Goal: Communication & Community: Participate in discussion

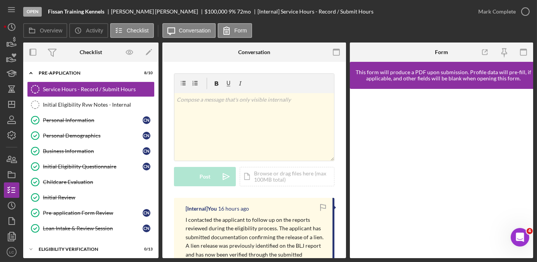
scroll to position [176, 0]
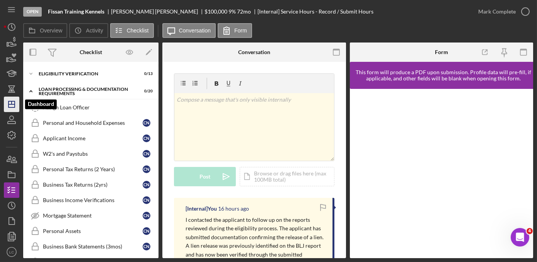
click at [8, 108] on icon "Icon/Dashboard" at bounding box center [11, 104] width 19 height 19
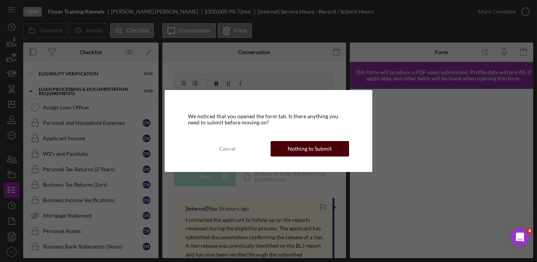
click at [289, 148] on div "Nothing to Submit" at bounding box center [310, 148] width 44 height 15
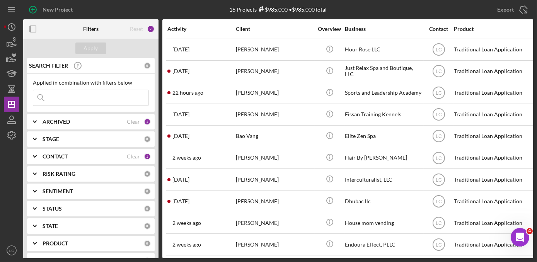
click at [66, 162] on div "CONTACT Clear 1" at bounding box center [97, 156] width 108 height 15
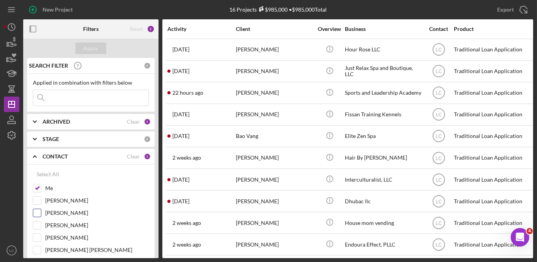
click at [50, 213] on label "[PERSON_NAME]" at bounding box center [97, 213] width 104 height 8
click at [41, 213] on input "[PERSON_NAME]" at bounding box center [37, 213] width 8 height 8
checkbox input "true"
click at [96, 51] on div "Apply" at bounding box center [91, 49] width 14 height 12
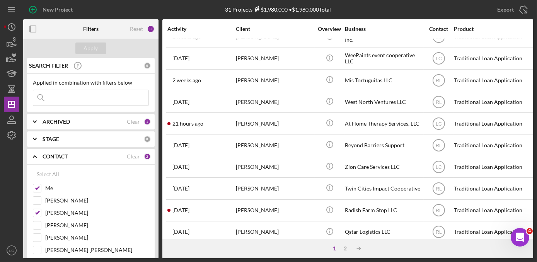
scroll to position [347, 0]
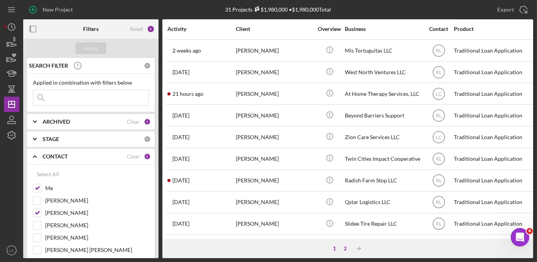
click at [347, 246] on div "2" at bounding box center [345, 249] width 11 height 6
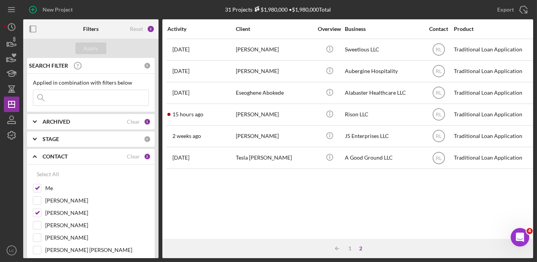
scroll to position [0, 0]
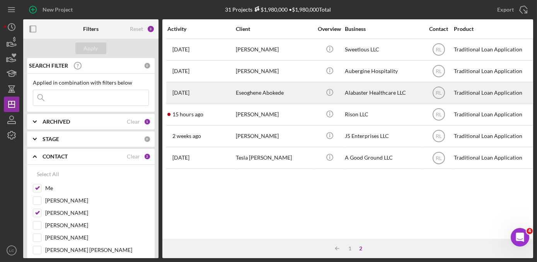
click at [298, 90] on div "Eseoghene Abokede" at bounding box center [274, 93] width 77 height 20
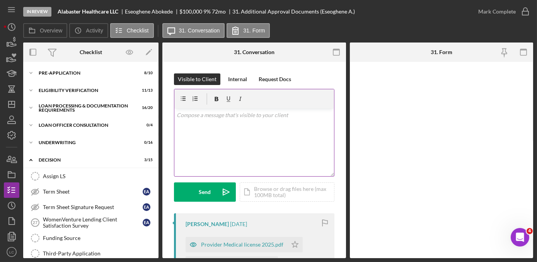
scroll to position [214, 0]
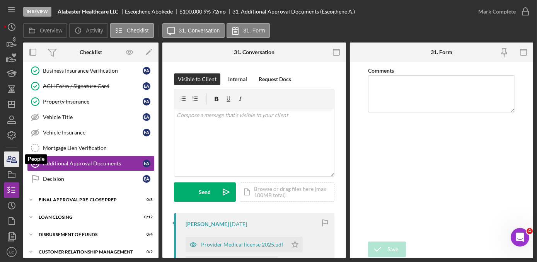
click at [7, 161] on icon "button" at bounding box center [9, 158] width 4 height 5
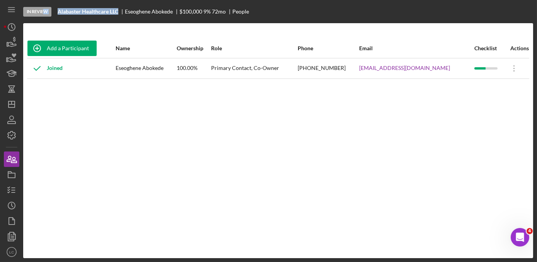
drag, startPoint x: 123, startPoint y: 10, endPoint x: 46, endPoint y: 10, distance: 76.6
click at [46, 10] on div "In Review Alabaster Healthcare LLC Eseoghene Abokede $100,000 9 % 72 mo People" at bounding box center [278, 11] width 510 height 23
click at [104, 21] on div "In Review Alabaster Healthcare LLC Eseoghene Abokede $100,000 9 % 72 mo People" at bounding box center [278, 11] width 510 height 23
drag, startPoint x: 121, startPoint y: 13, endPoint x: 60, endPoint y: 13, distance: 61.1
click at [60, 13] on div "Alabaster Healthcare LLC" at bounding box center [91, 12] width 67 height 6
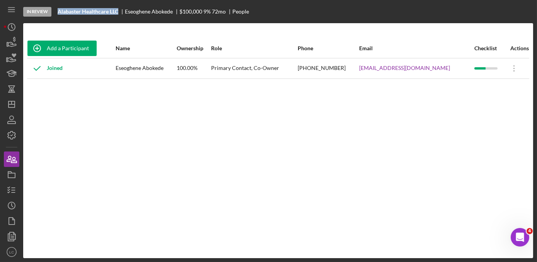
copy b "Alabaster Healthcare LLC"
click at [9, 190] on icon "button" at bounding box center [11, 190] width 19 height 19
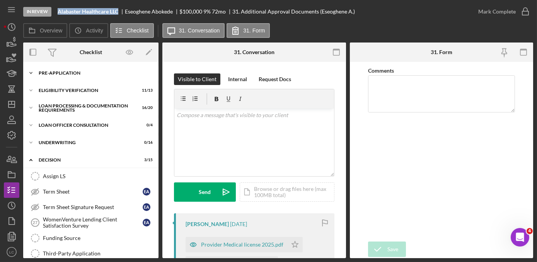
click at [32, 72] on polyline at bounding box center [31, 73] width 2 height 2
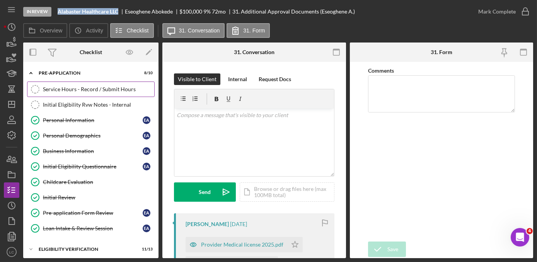
click at [65, 94] on link "Service Hours - Record / Submit Hours Service Hours - Record / Submit Hours" at bounding box center [91, 89] width 128 height 15
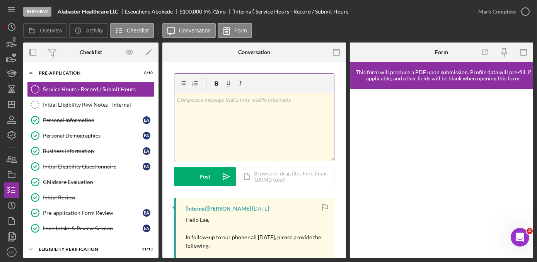
click at [225, 134] on div "v Color teal Color pink Remove color Add row above Add row below Add column bef…" at bounding box center [254, 127] width 160 height 68
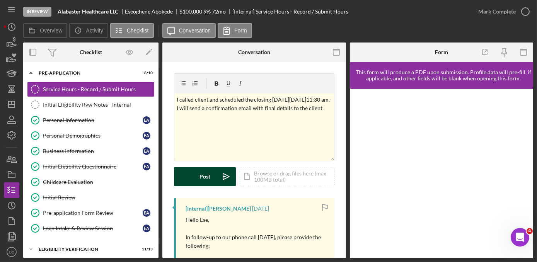
click at [200, 172] on div "Post" at bounding box center [205, 176] width 11 height 19
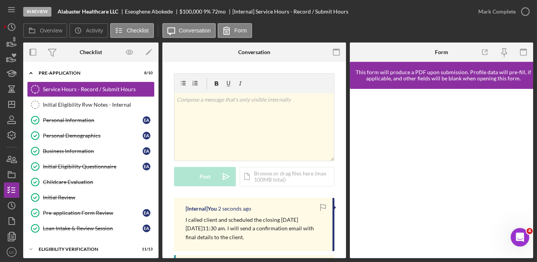
drag, startPoint x: 266, startPoint y: 237, endPoint x: 199, endPoint y: 220, distance: 69.4
click at [199, 220] on p "I called client and scheduled the closing [DATE][DATE]11:30 am. I will send a c…" at bounding box center [255, 229] width 139 height 26
click at [271, 239] on p "I called client and scheduled the closing [DATE][DATE]11:30 am. I will send a c…" at bounding box center [255, 229] width 139 height 26
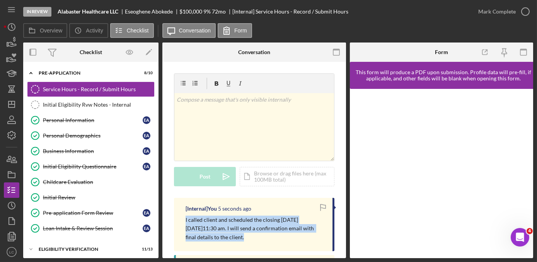
drag, startPoint x: 258, startPoint y: 239, endPoint x: 187, endPoint y: 221, distance: 73.4
click at [186, 221] on p "I called client and scheduled the closing [DATE][DATE]11:30 am. I will send a c…" at bounding box center [255, 229] width 139 height 26
copy div "I called client and scheduled the closing [DATE][DATE]11:30 am. I will send a c…"
click at [11, 105] on icon "Icon/Dashboard" at bounding box center [11, 104] width 19 height 19
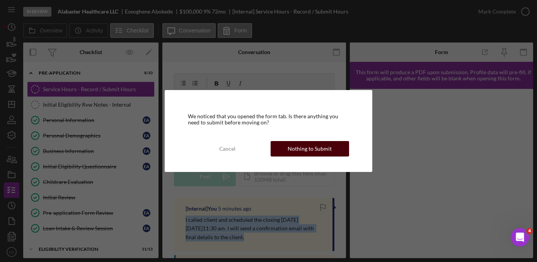
click at [326, 143] on div "Nothing to Submit" at bounding box center [310, 148] width 44 height 15
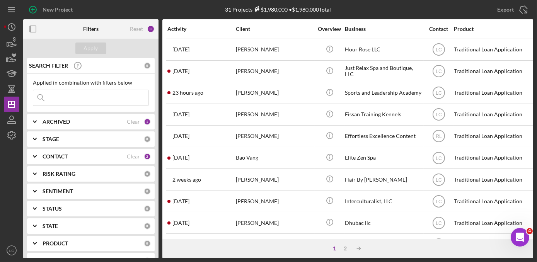
click at [62, 151] on div "CONTACT Clear 2" at bounding box center [97, 156] width 108 height 15
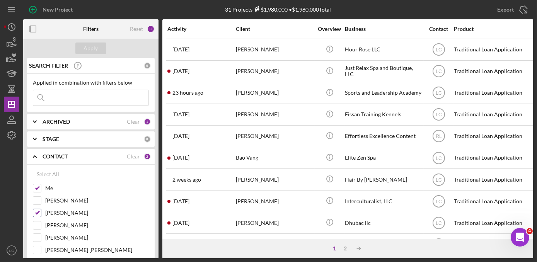
click at [39, 212] on input "[PERSON_NAME]" at bounding box center [37, 213] width 8 height 8
checkbox input "false"
click at [87, 47] on div "Apply" at bounding box center [91, 49] width 14 height 12
